Goal: Task Accomplishment & Management: Manage account settings

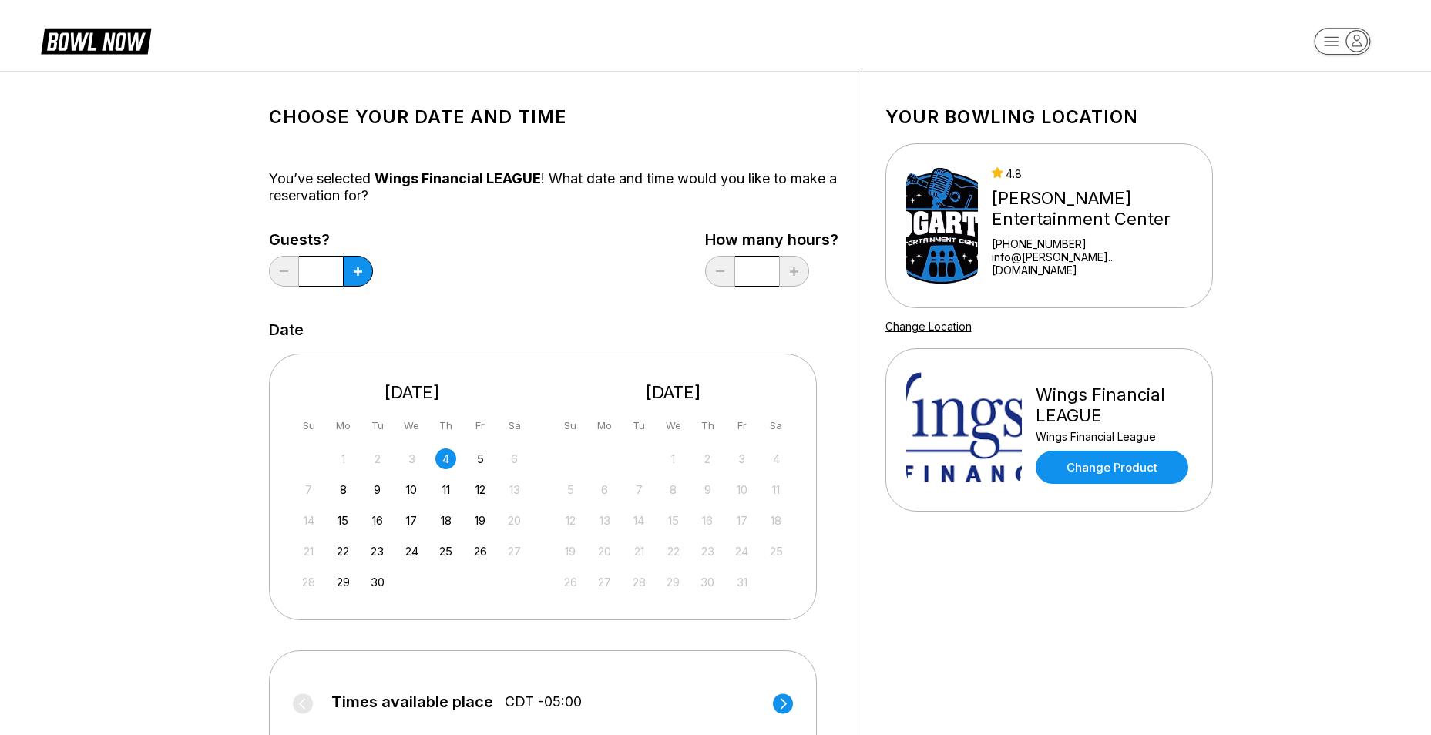
click at [1351, 39] on icon "button" at bounding box center [1356, 41] width 21 height 21
click at [1327, 88] on div "Profile" at bounding box center [1342, 87] width 107 height 27
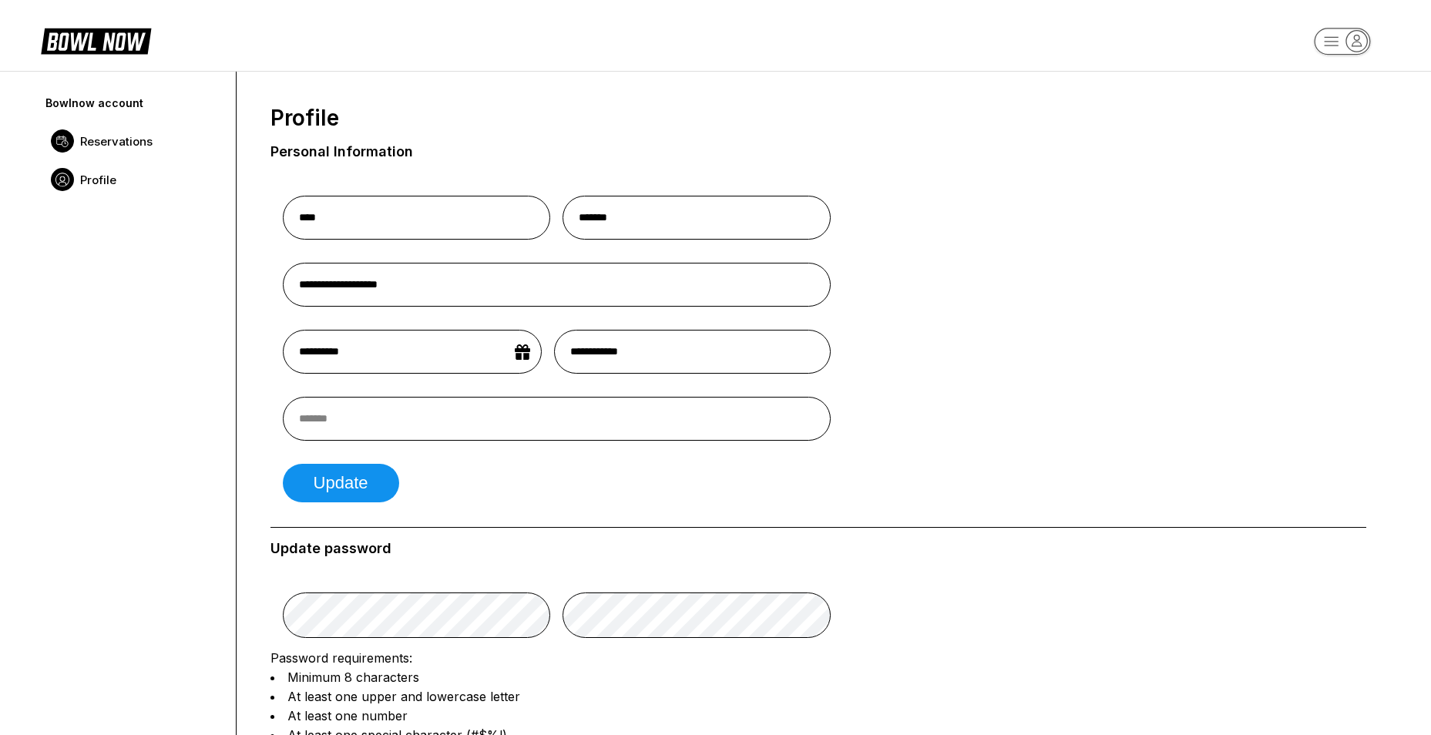
click at [96, 145] on span "Reservations" at bounding box center [116, 141] width 72 height 15
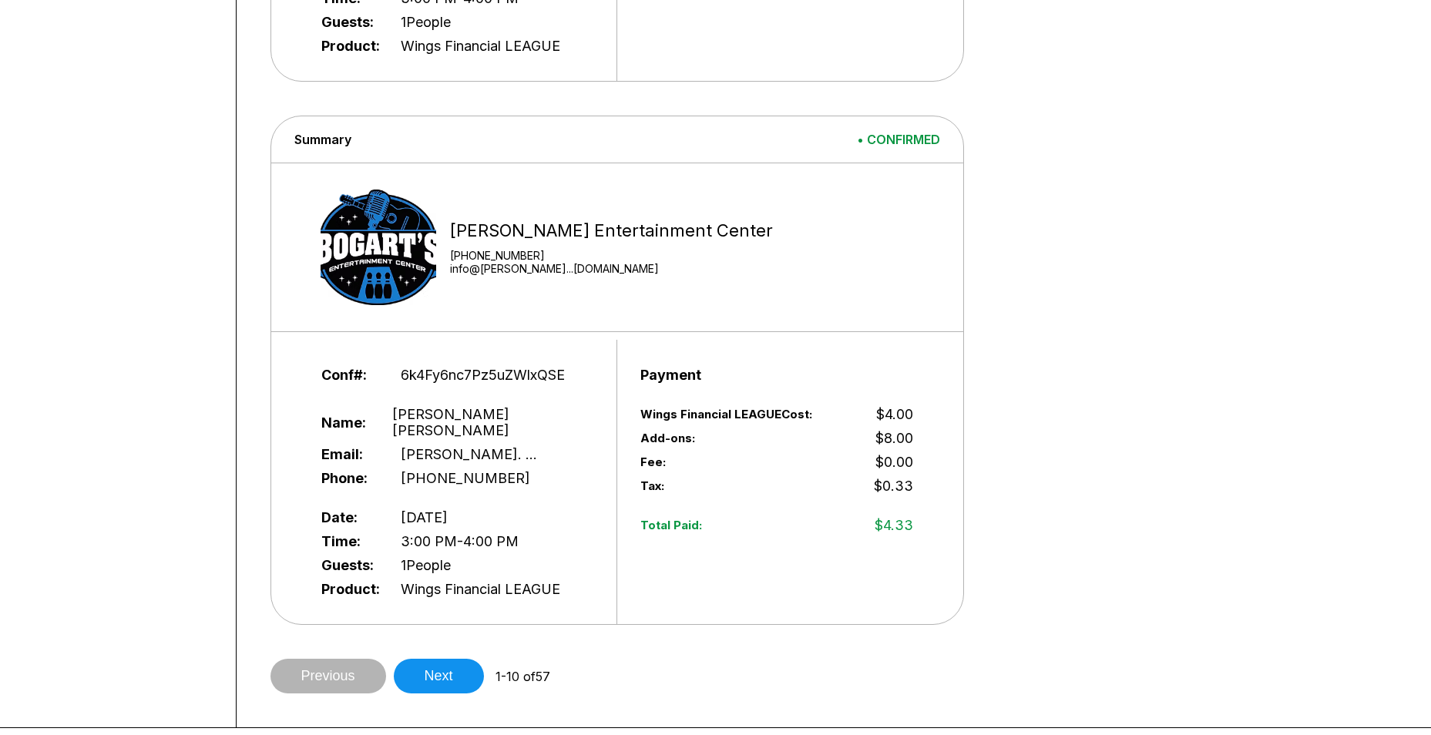
scroll to position [5084, 0]
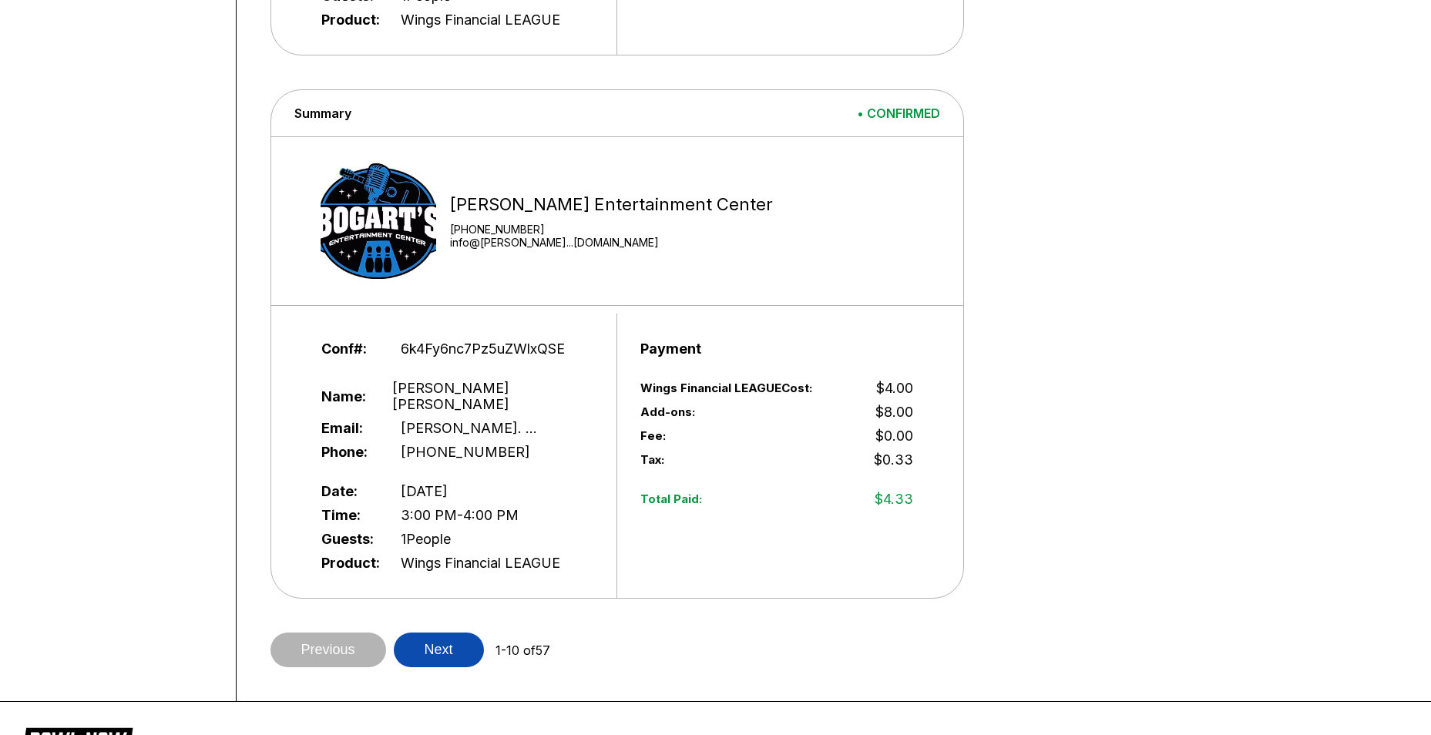
click at [448, 633] on button "Next" at bounding box center [439, 650] width 90 height 35
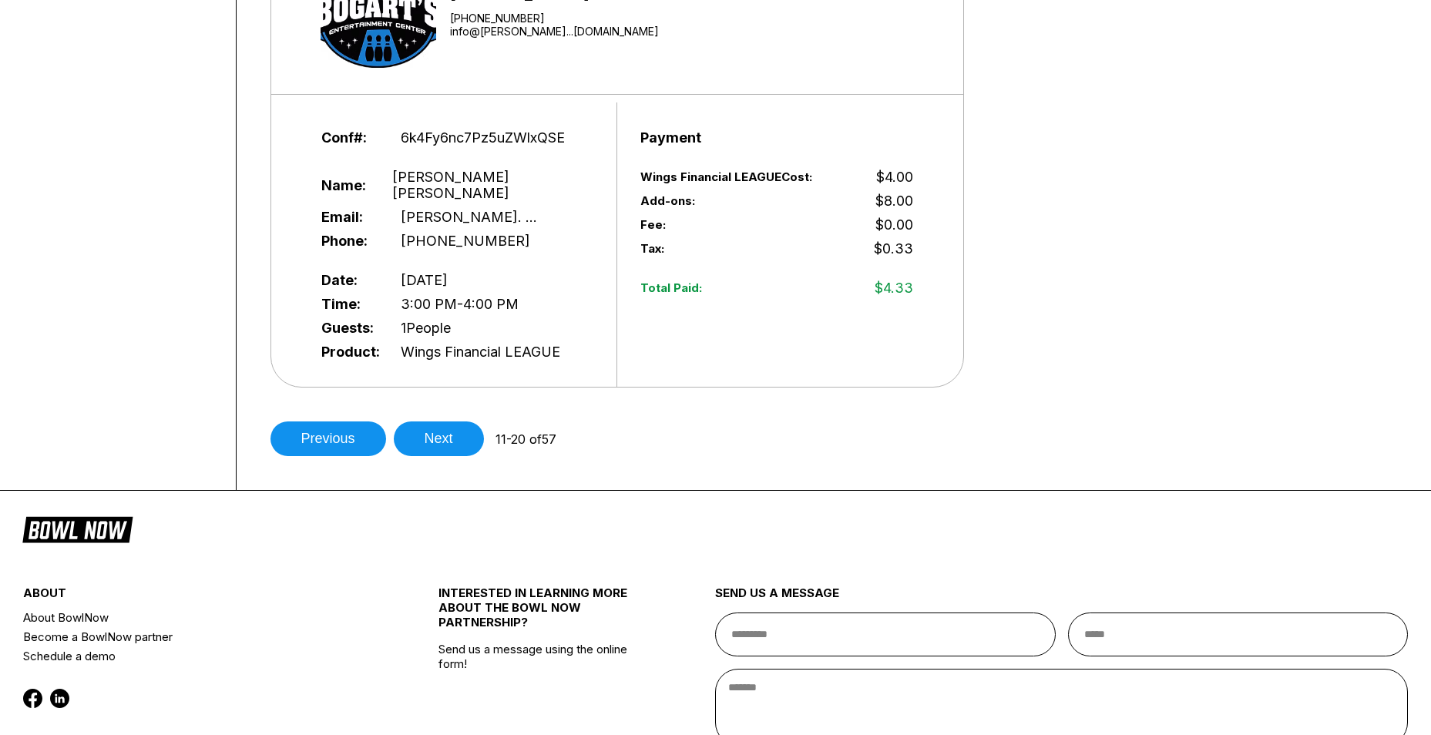
scroll to position [5392, 0]
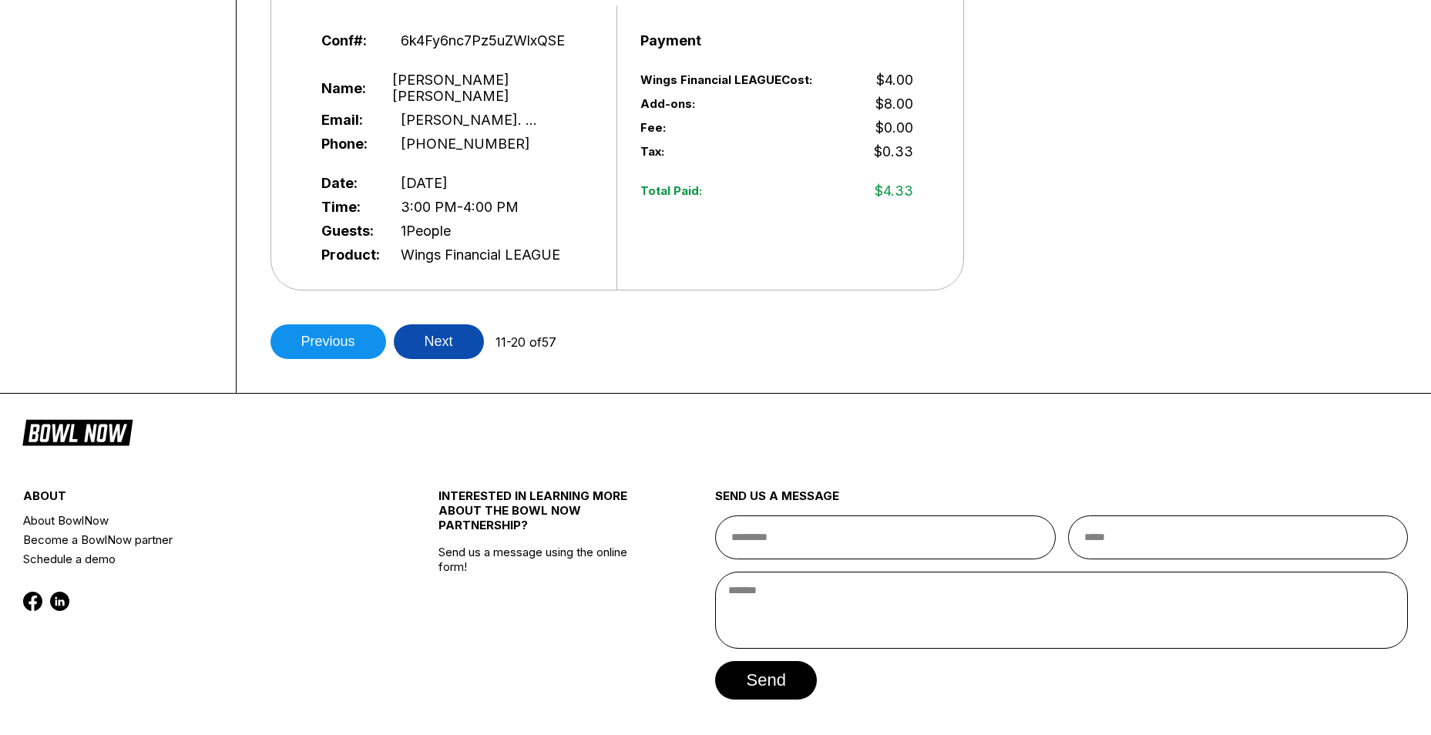
click at [440, 324] on button "Next" at bounding box center [439, 341] width 90 height 35
click at [455, 324] on button "Next" at bounding box center [439, 341] width 90 height 35
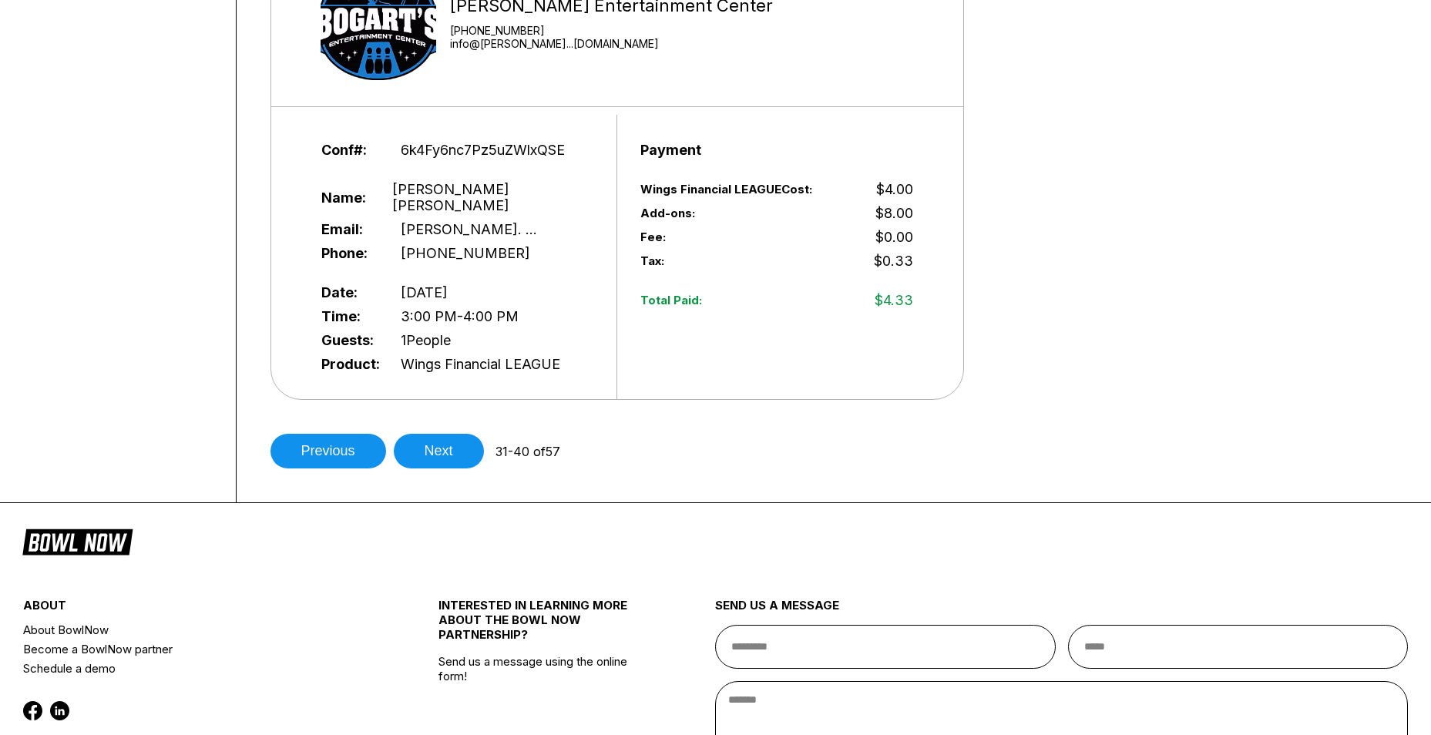
scroll to position [5387, 0]
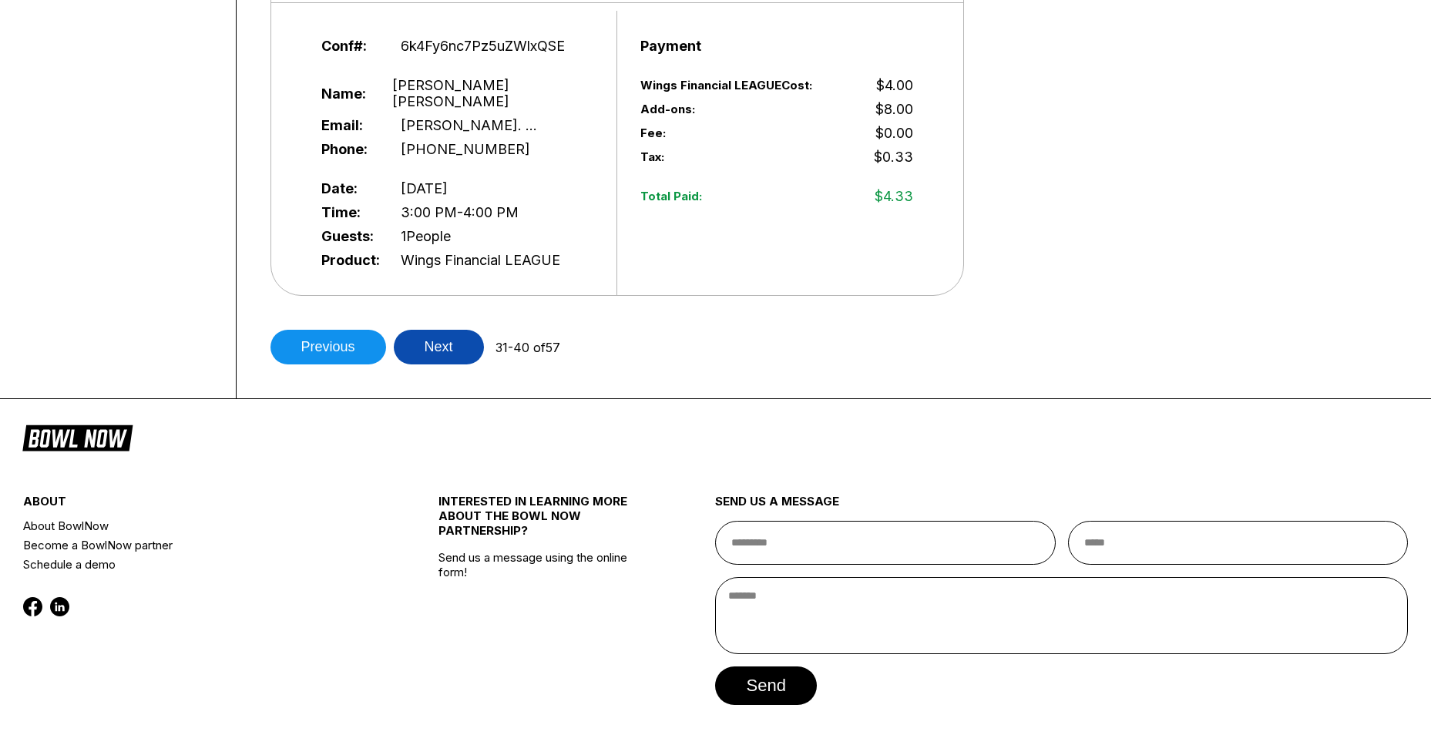
click at [451, 330] on button "Next" at bounding box center [439, 347] width 90 height 35
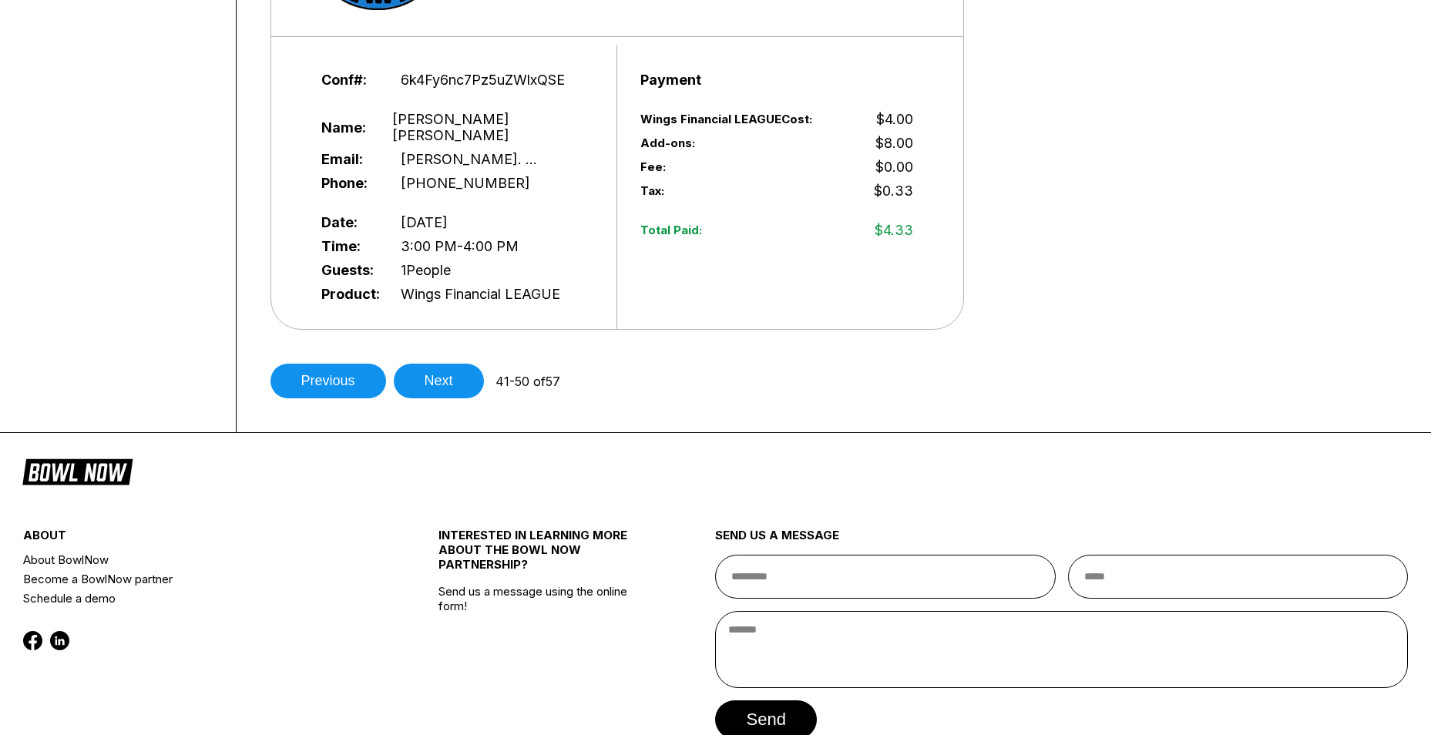
scroll to position [5392, 0]
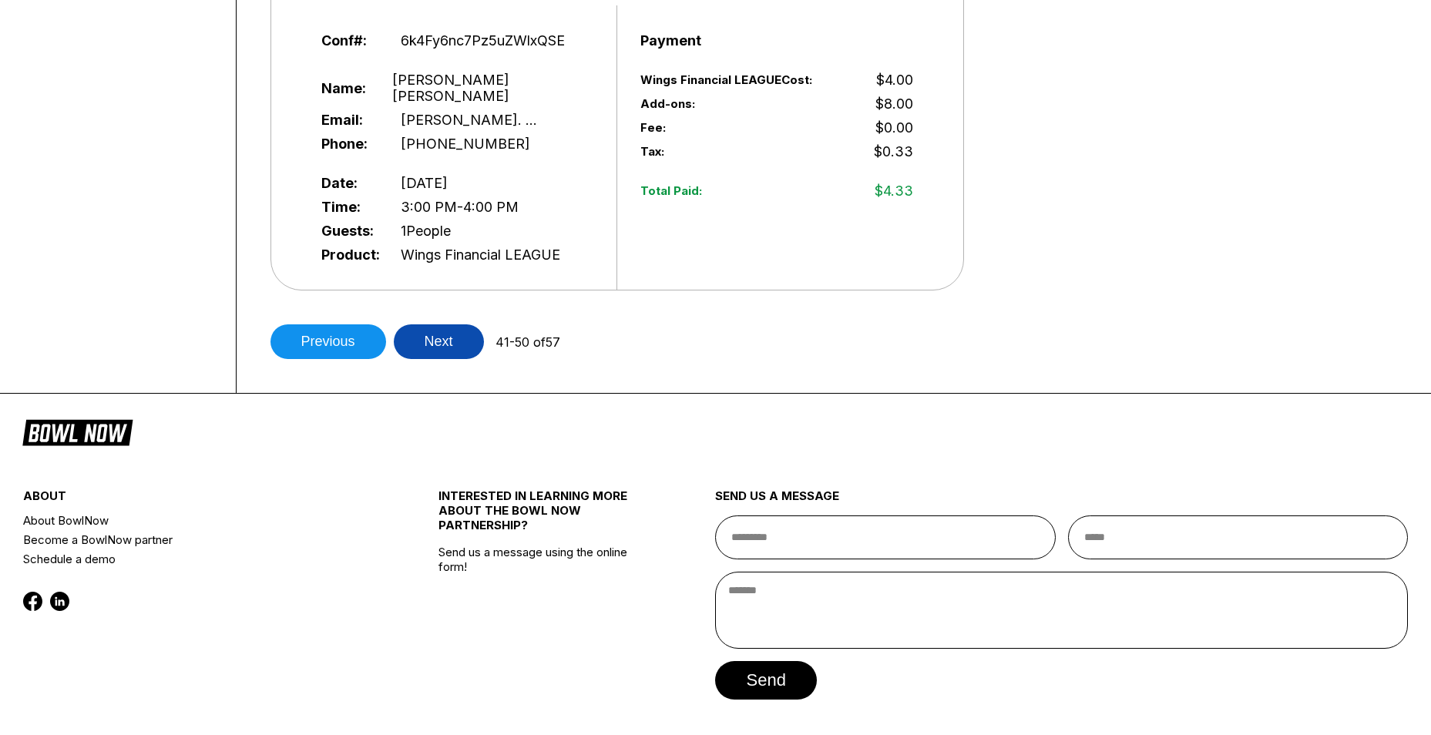
click at [462, 324] on button "Next" at bounding box center [439, 341] width 90 height 35
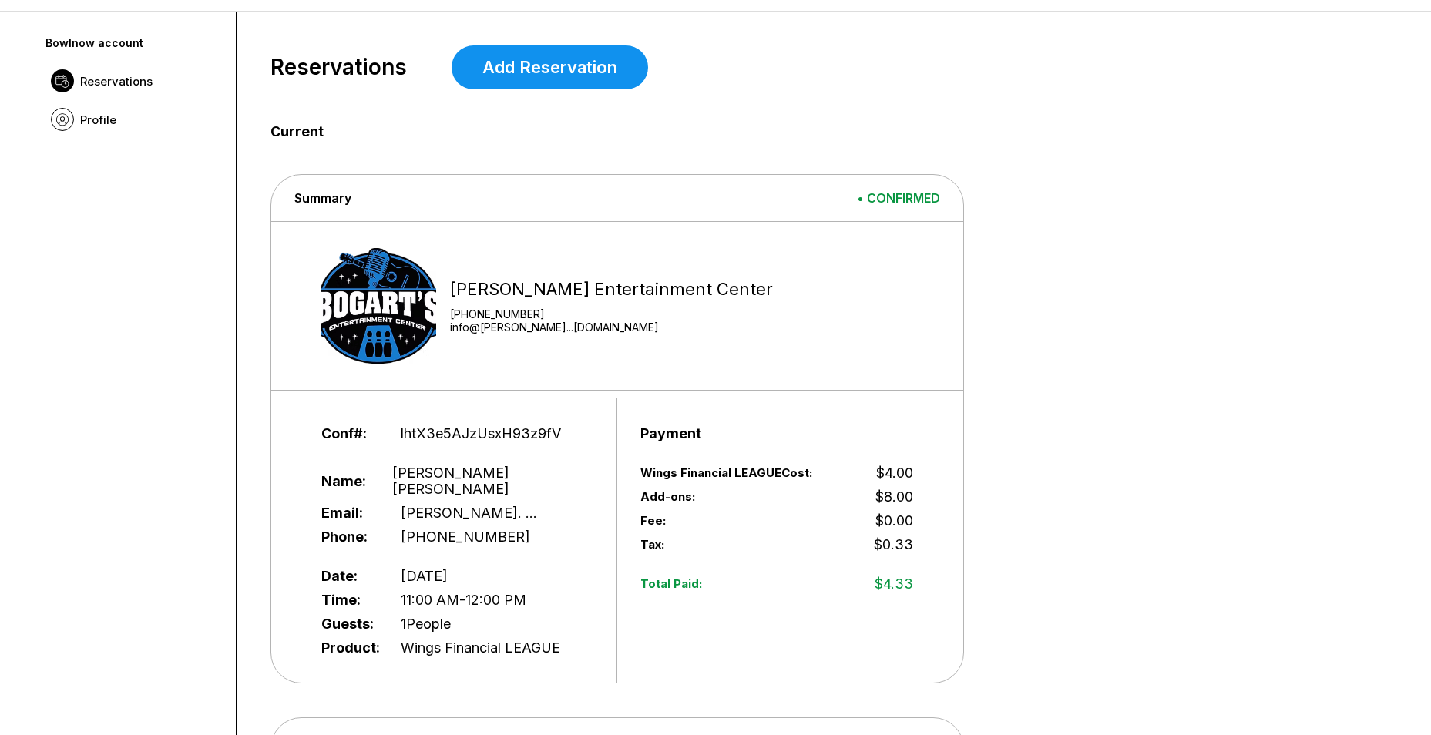
scroll to position [0, 0]
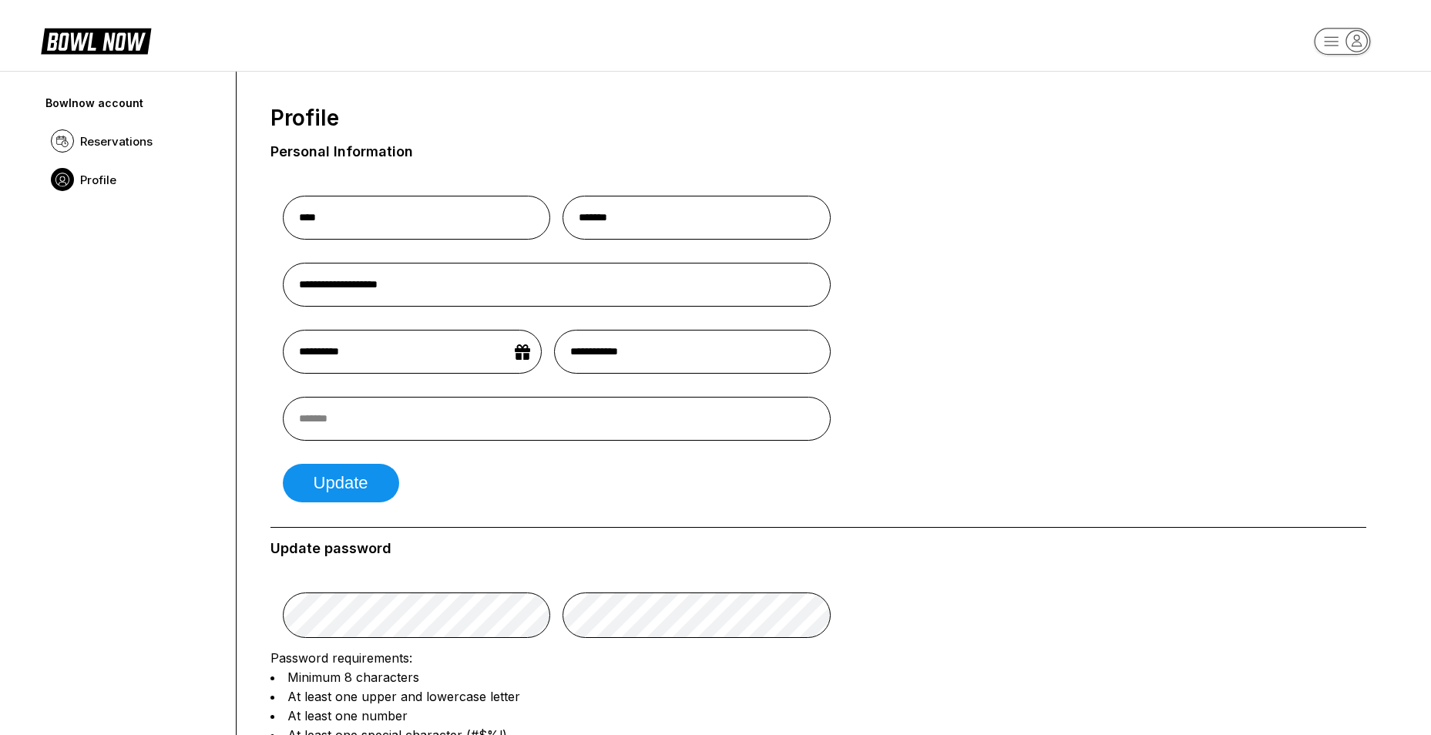
click at [1346, 46] on rect "button" at bounding box center [1342, 41] width 56 height 27
click at [1329, 89] on div "Profile" at bounding box center [1342, 87] width 107 height 27
click at [1357, 45] on icon "button" at bounding box center [1356, 41] width 21 height 21
click at [1328, 87] on div "Profile" at bounding box center [1342, 87] width 107 height 27
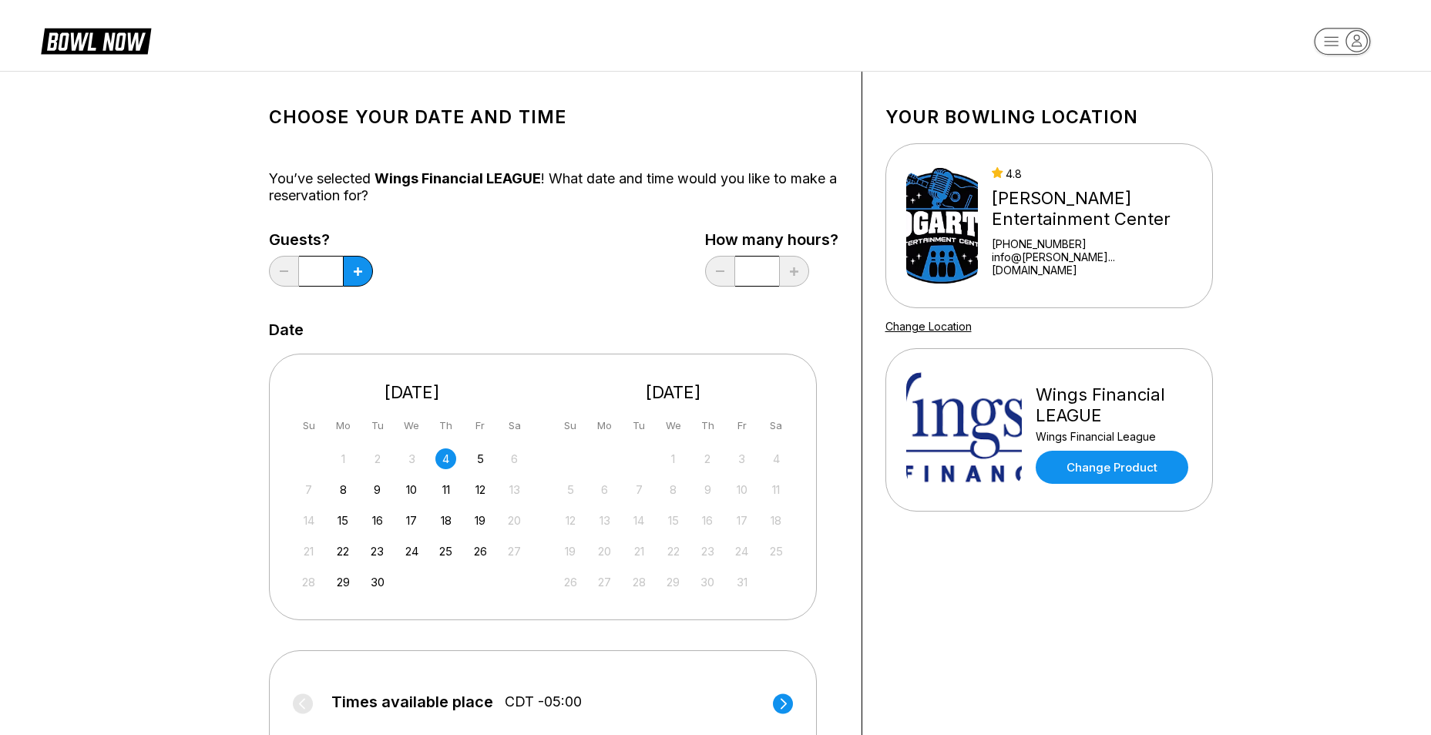
click at [1348, 46] on icon "button" at bounding box center [1356, 41] width 21 height 21
click at [1335, 111] on div "All Bookings" at bounding box center [1342, 114] width 107 height 27
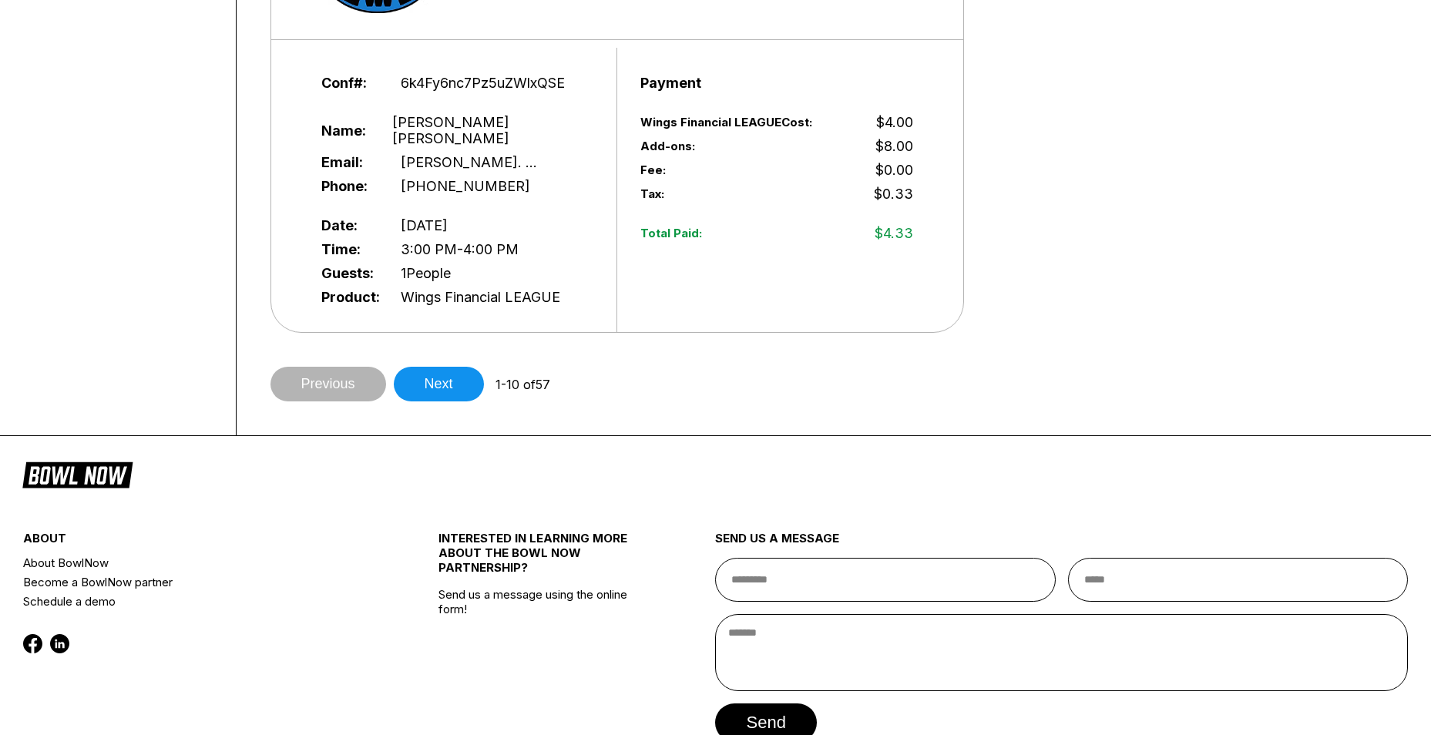
scroll to position [5392, 0]
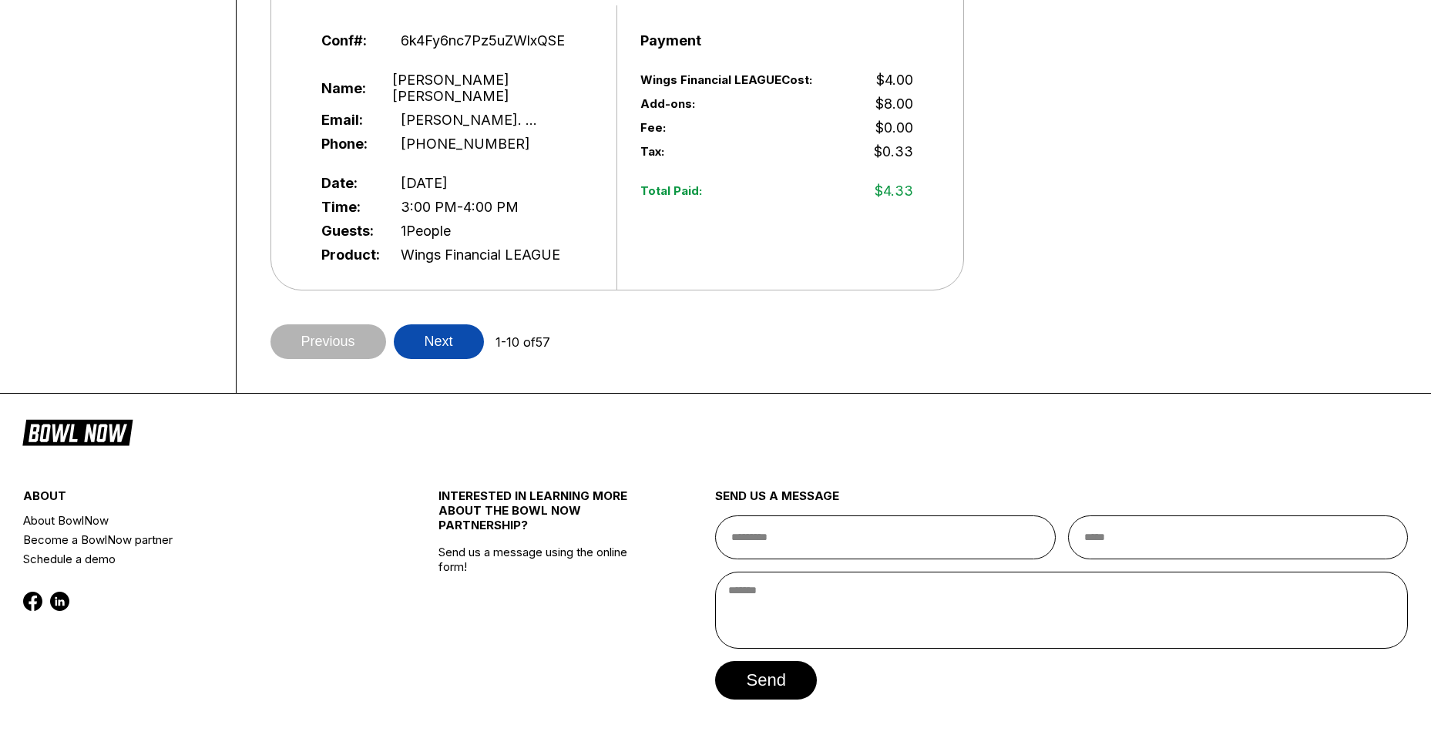
click at [441, 324] on button "Next" at bounding box center [439, 341] width 90 height 35
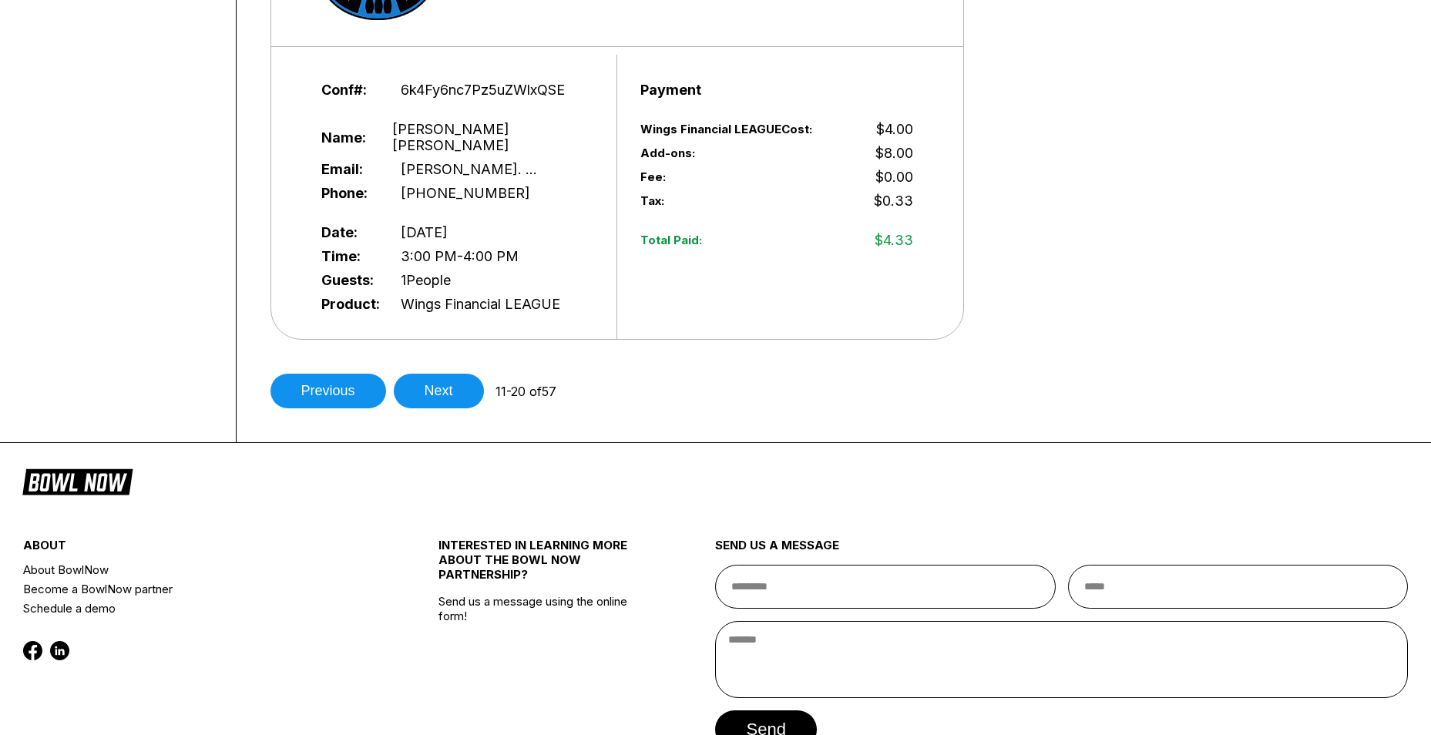
scroll to position [5315, 0]
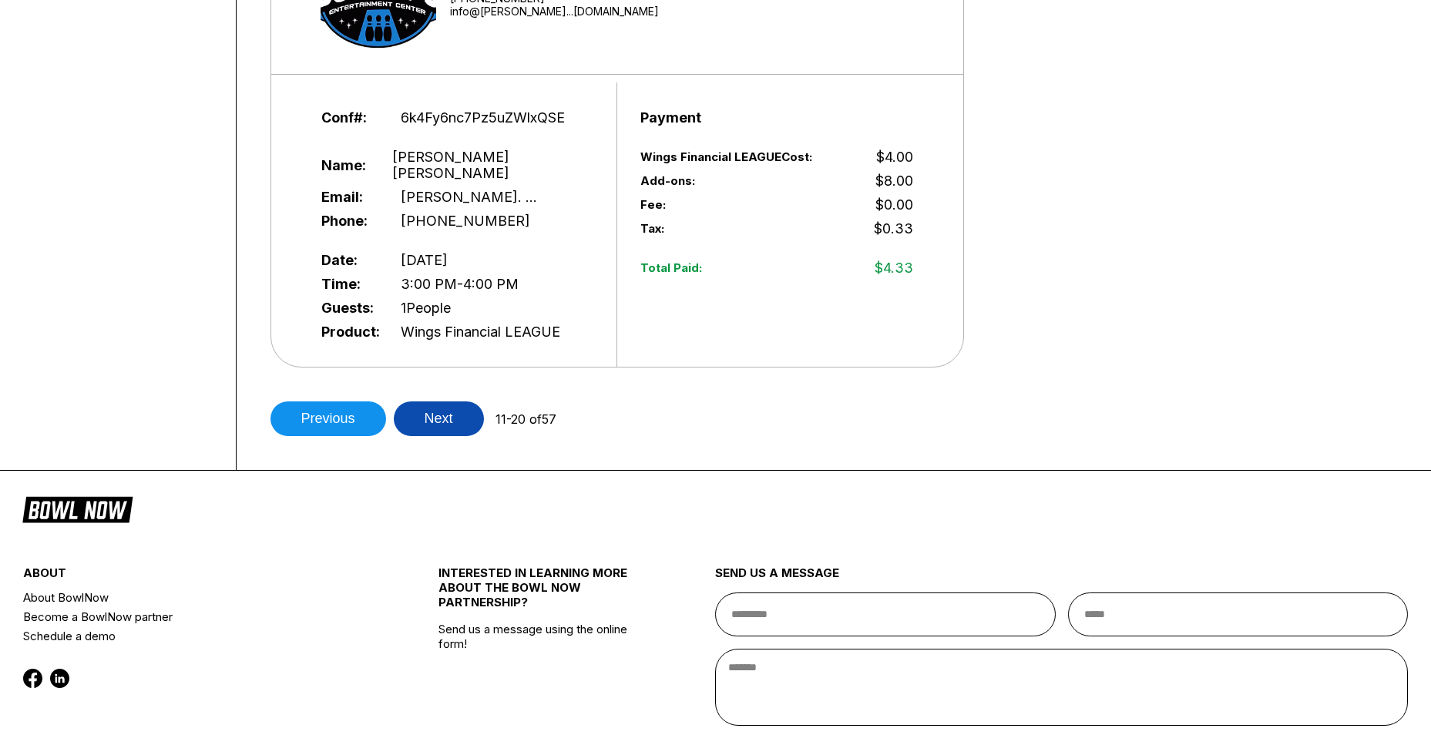
click at [445, 401] on button "Next" at bounding box center [439, 418] width 90 height 35
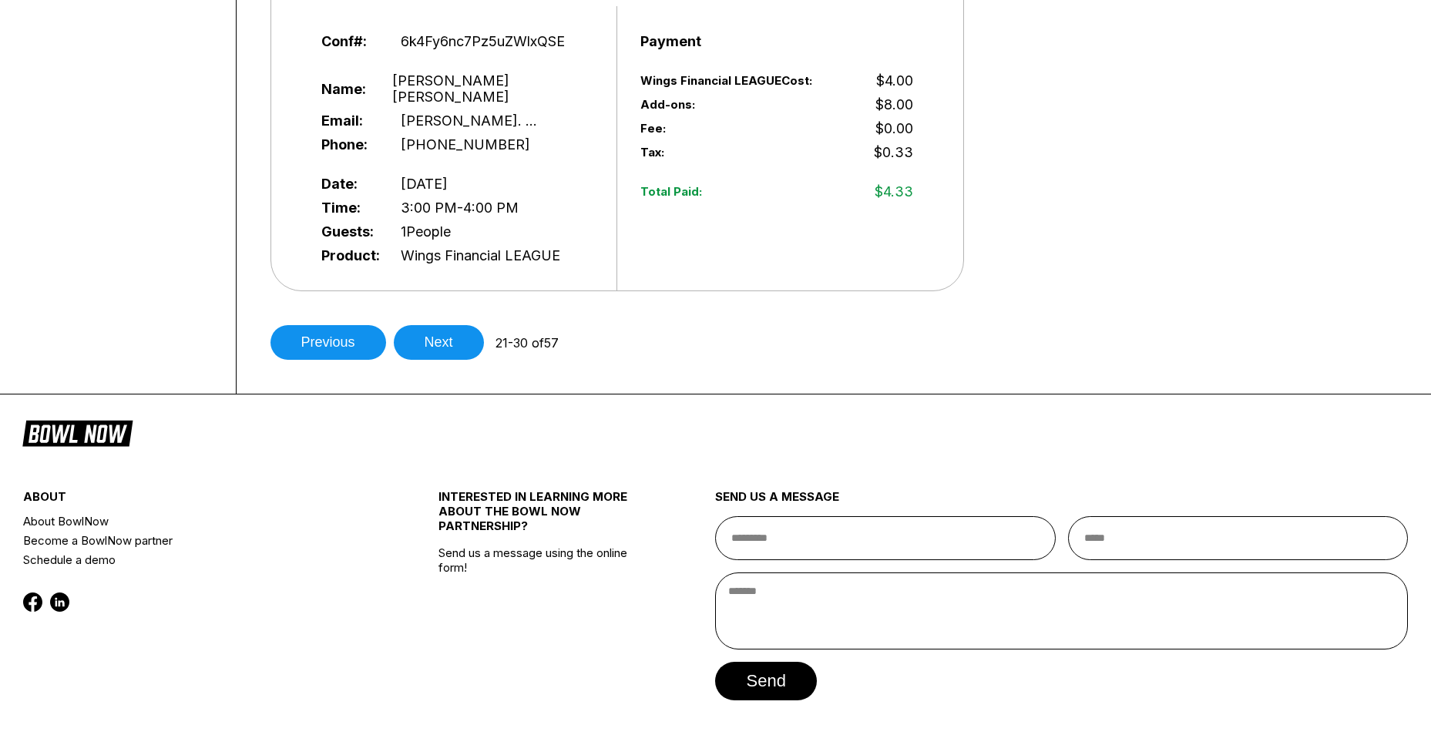
scroll to position [5392, 0]
click at [453, 324] on button "Next" at bounding box center [439, 341] width 90 height 35
click at [454, 324] on button "Next" at bounding box center [439, 341] width 90 height 35
click at [436, 324] on button "Next" at bounding box center [439, 341] width 90 height 35
